Goal: Communication & Community: Answer question/provide support

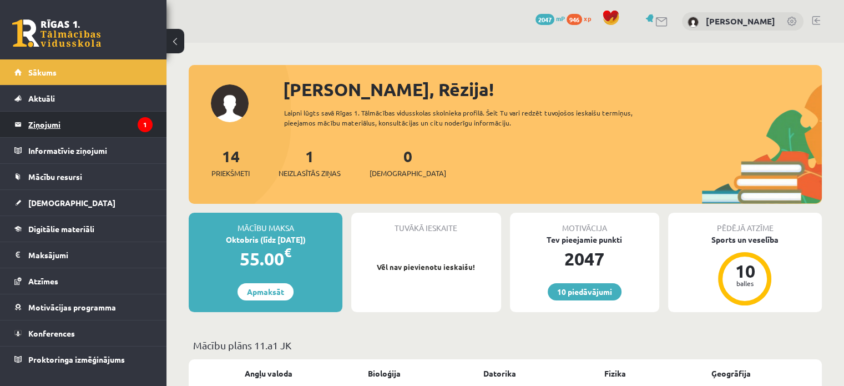
click at [104, 120] on legend "Ziņojumi 1" at bounding box center [90, 125] width 124 height 26
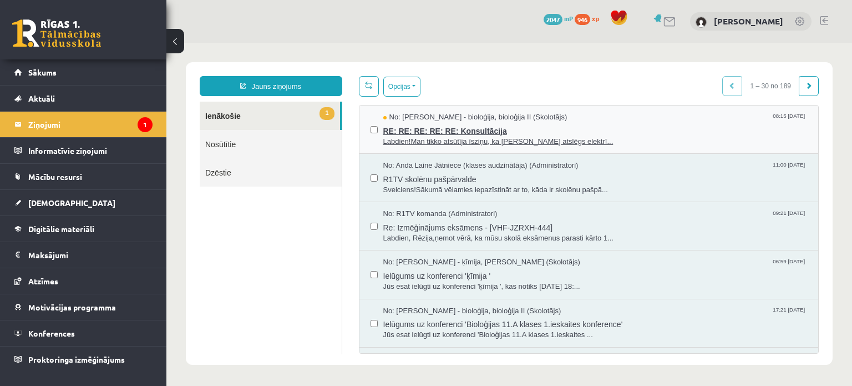
click at [497, 127] on span "RE: RE: RE: RE: RE: Konsultācija" at bounding box center [595, 130] width 424 height 14
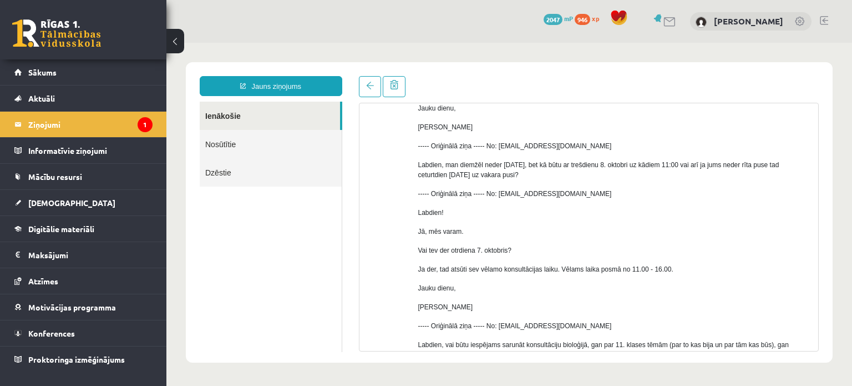
scroll to position [344, 0]
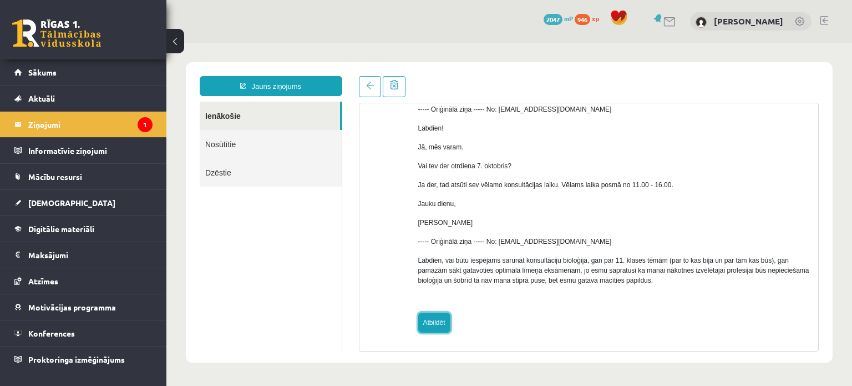
click at [444, 325] on link "Atbildēt" at bounding box center [434, 322] width 32 height 20
type input "**********"
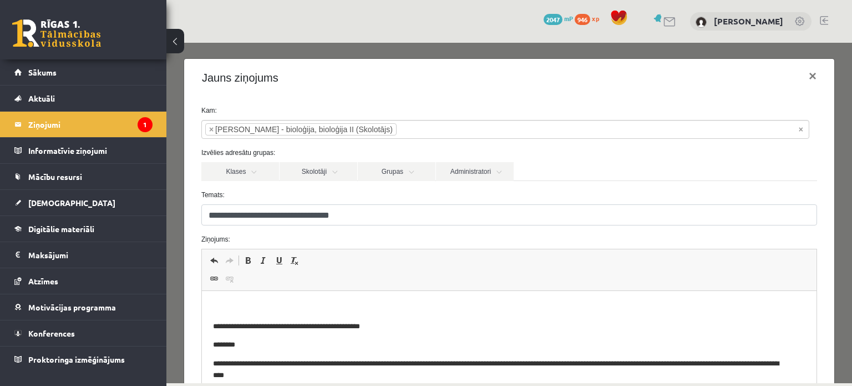
click at [432, 313] on p "Bagātinātā teksta redaktors, wiswyg-editor-47434058060120-1759988022-157" at bounding box center [509, 308] width 593 height 12
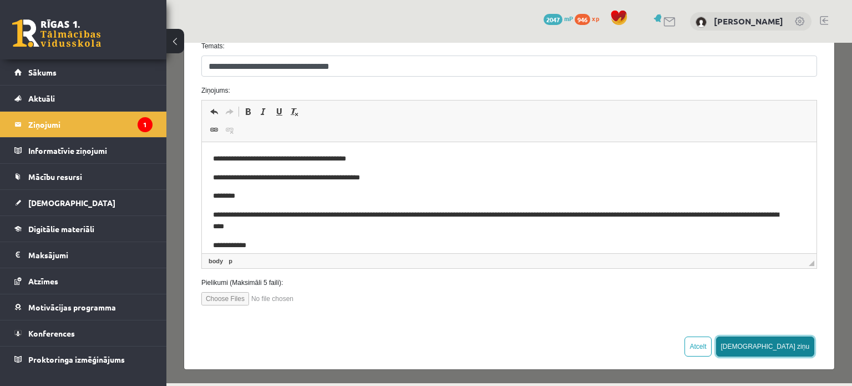
click at [794, 346] on button "[DEMOGRAPHIC_DATA] ziņu" at bounding box center [765, 346] width 99 height 20
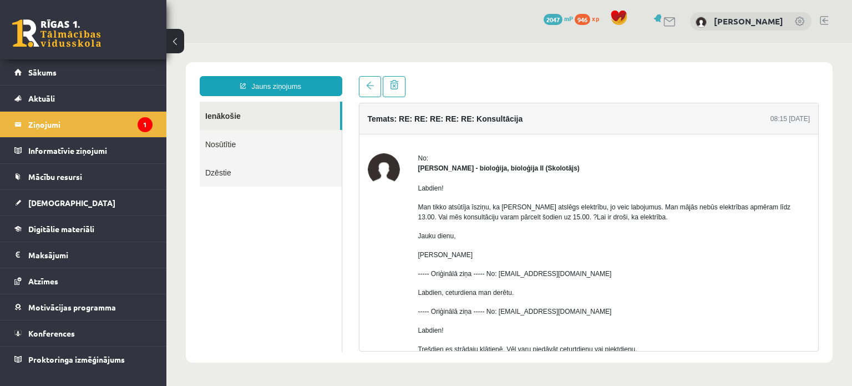
scroll to position [0, 0]
click at [45, 124] on legend "Ziņojumi 1" at bounding box center [90, 125] width 124 height 26
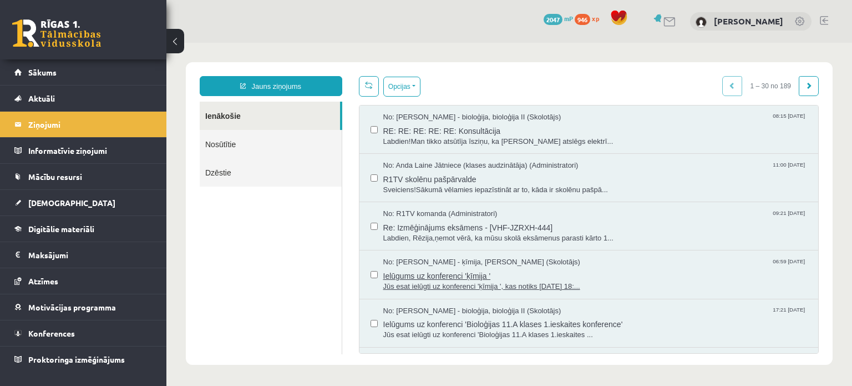
click at [519, 281] on span "Jūs esat ielūgti uz konferenci 'ķīmija ', kas notiks [DATE] 18:..." at bounding box center [595, 286] width 424 height 11
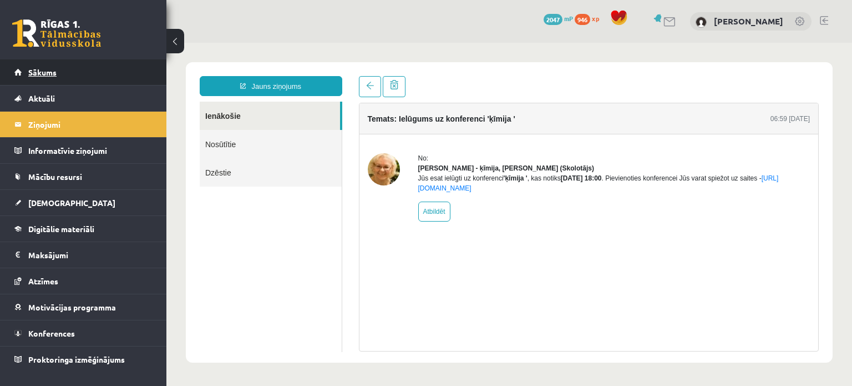
click at [67, 74] on link "Sākums" at bounding box center [83, 72] width 138 height 26
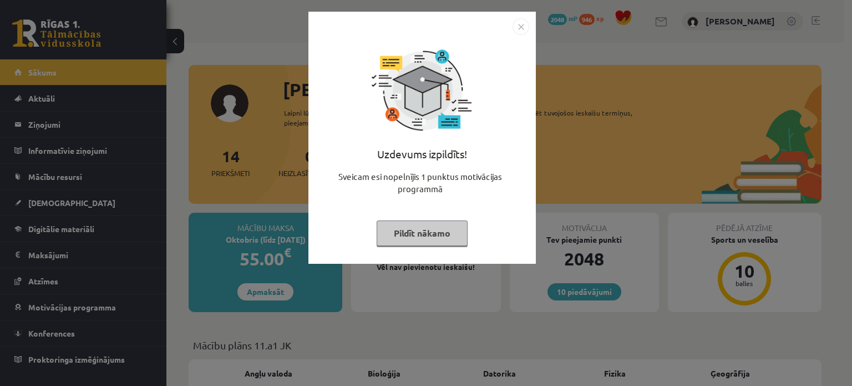
click at [433, 238] on button "Pildīt nākamo" at bounding box center [422, 233] width 91 height 26
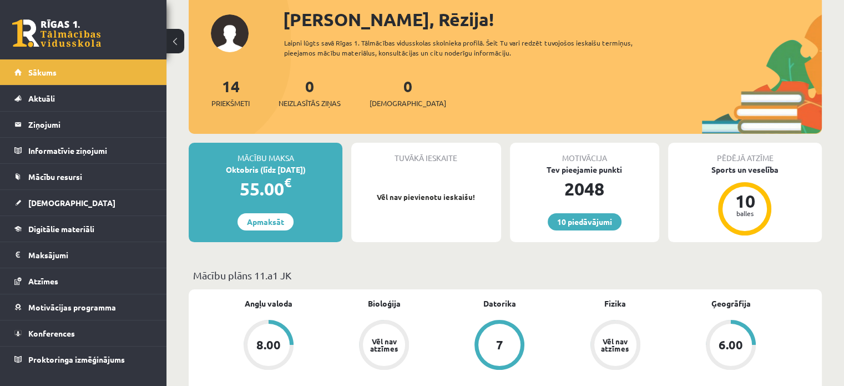
scroll to position [68, 0]
